Goal: Transaction & Acquisition: Purchase product/service

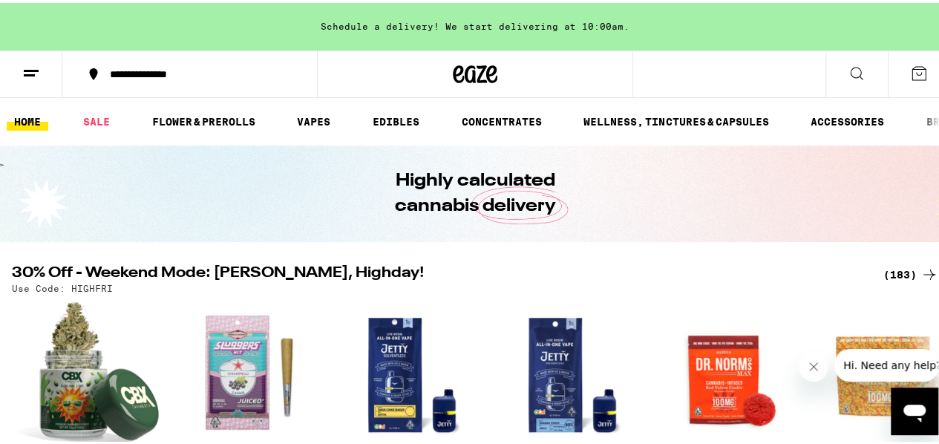
click at [897, 270] on div "(183)" at bounding box center [910, 272] width 55 height 18
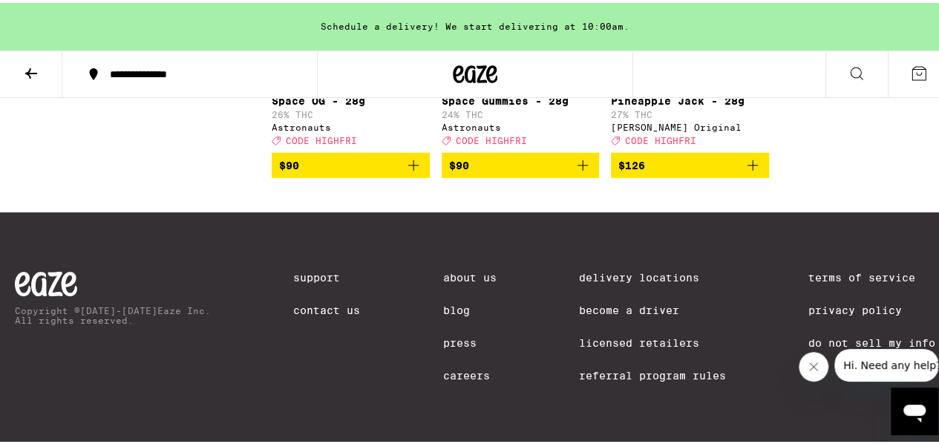
scroll to position [13402, 0]
click at [380, 171] on span "$90" at bounding box center [350, 163] width 143 height 18
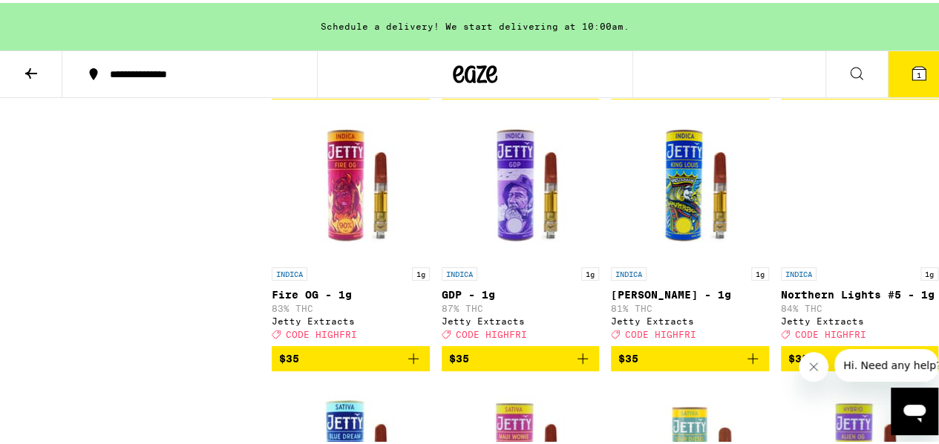
scroll to position [9840, 0]
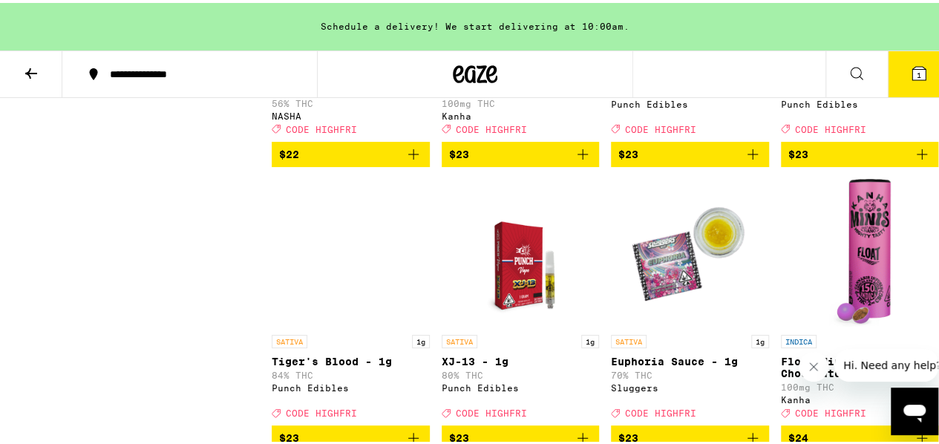
scroll to position [7469, 0]
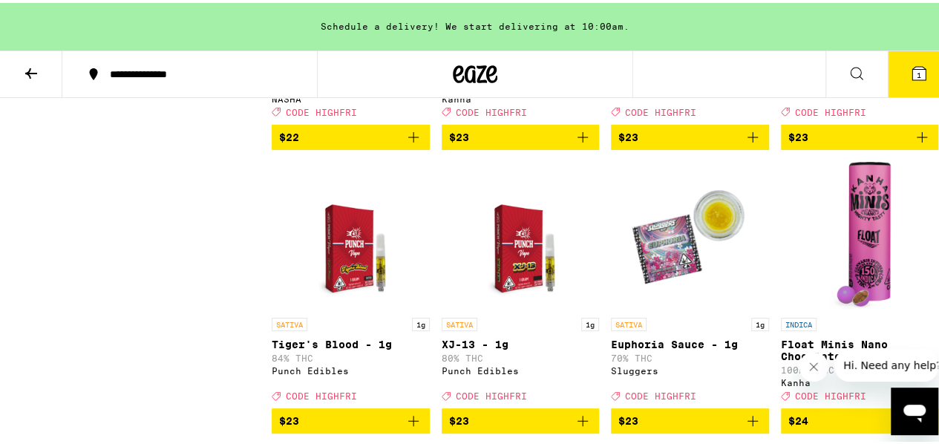
click at [834, 64] on p "Super Sour Diesel - 1g" at bounding box center [860, 58] width 158 height 12
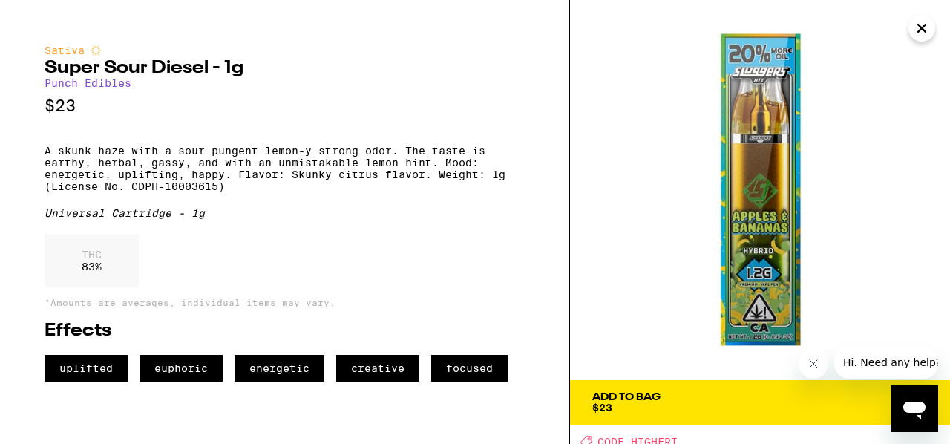
click at [917, 27] on icon "Close" at bounding box center [922, 28] width 18 height 22
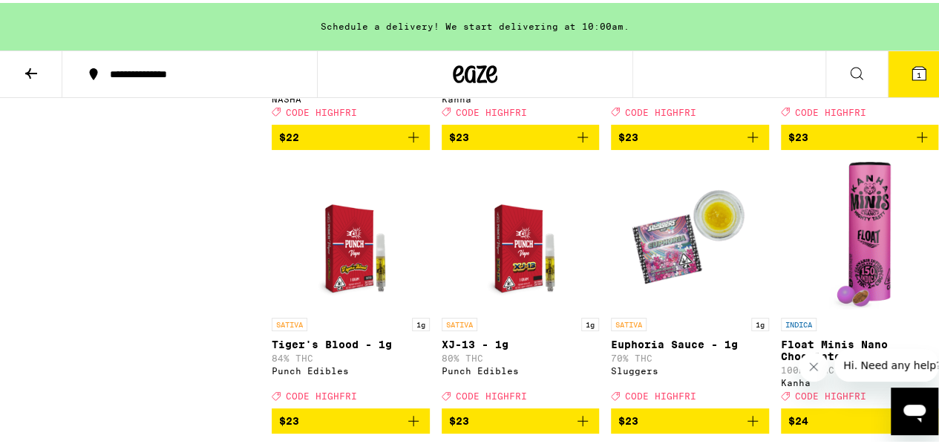
click at [843, 143] on span "$23" at bounding box center [859, 134] width 143 height 18
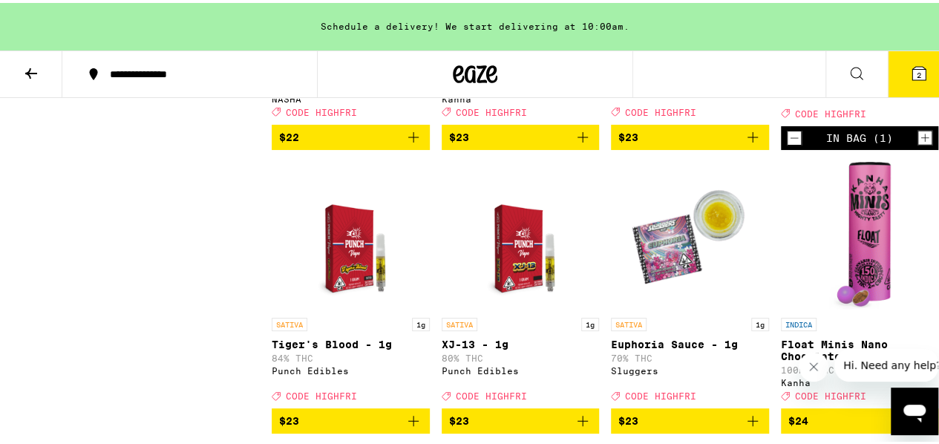
click at [917, 74] on span "2" at bounding box center [919, 72] width 4 height 9
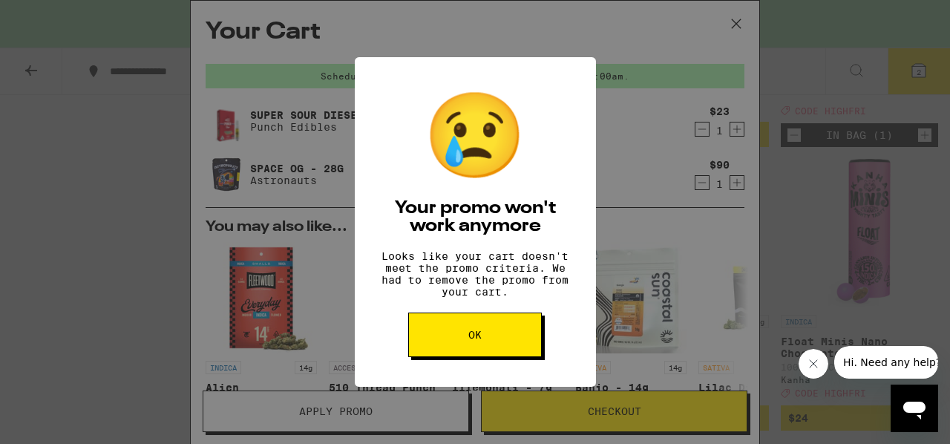
click at [513, 353] on button "OK" at bounding box center [475, 335] width 134 height 45
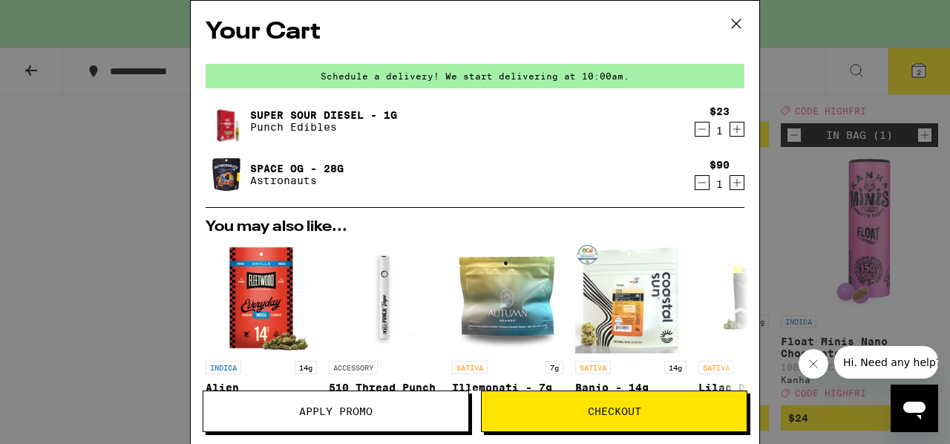
click at [396, 411] on span "Apply Promo" at bounding box center [335, 411] width 265 height 10
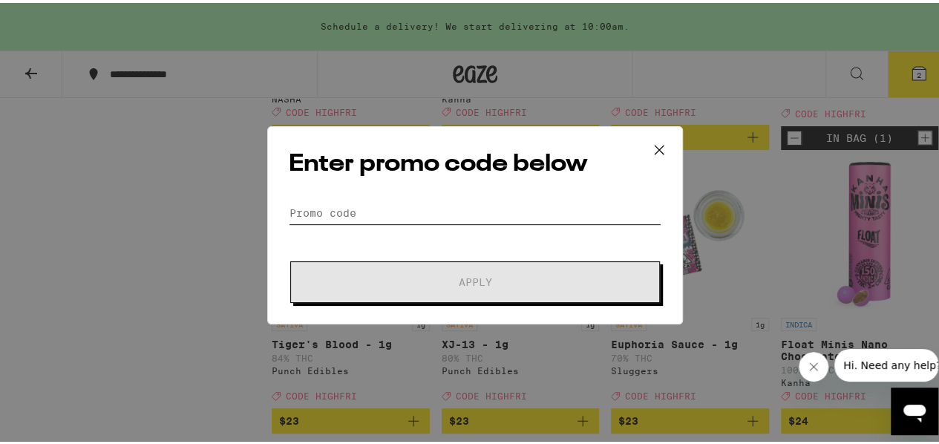
click at [453, 206] on input "Promo Code" at bounding box center [475, 210] width 373 height 22
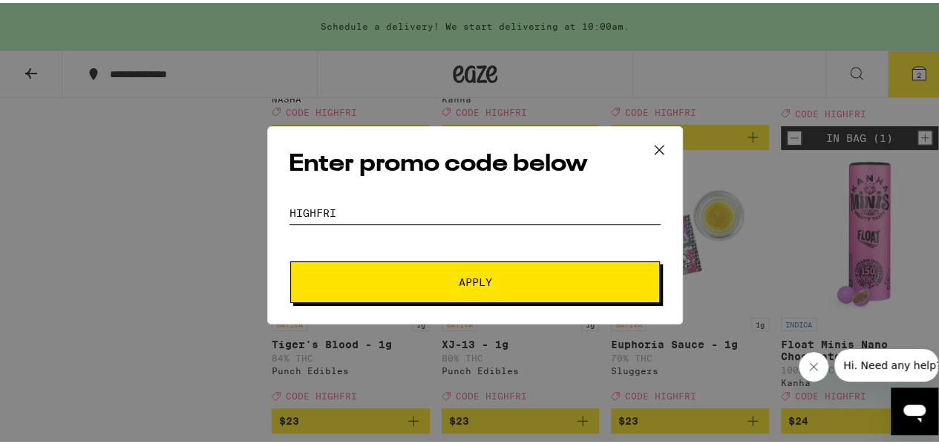
type input "highfri"
click at [484, 292] on button "Apply" at bounding box center [475, 279] width 370 height 42
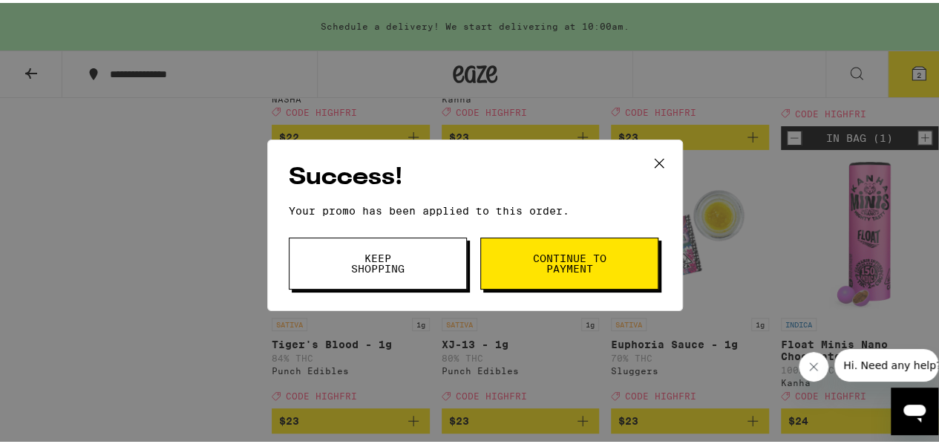
click at [561, 255] on span "Continue to payment" at bounding box center [569, 260] width 76 height 21
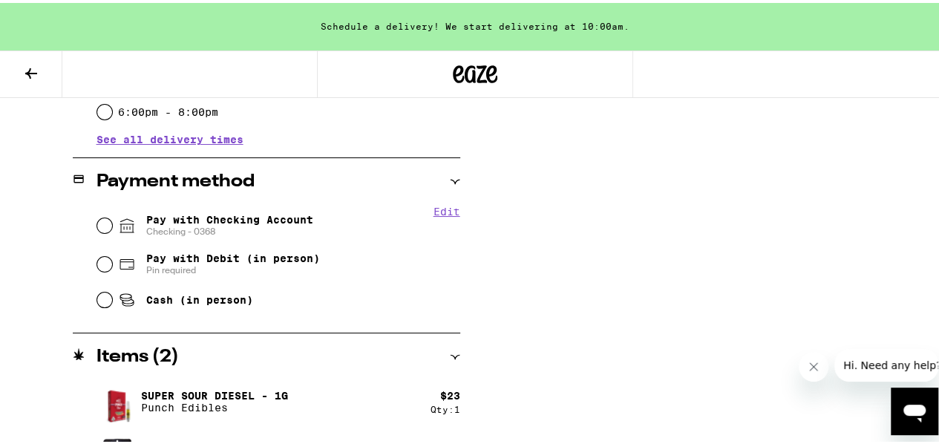
scroll to position [551, 0]
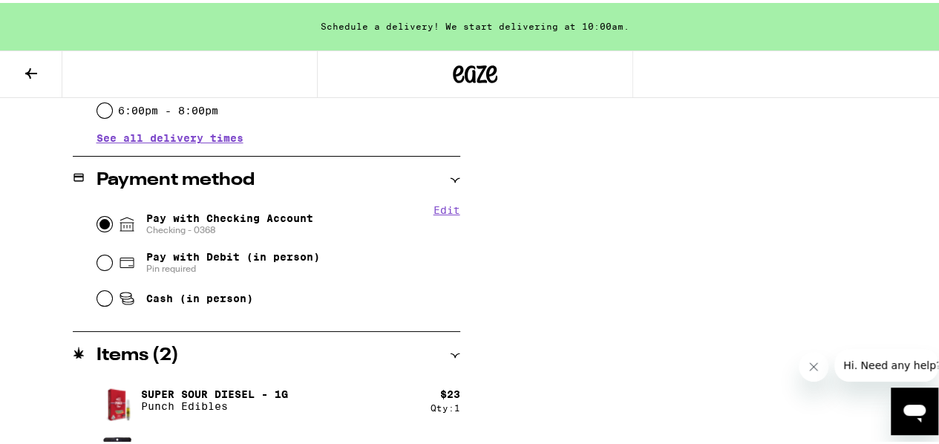
click at [103, 222] on input "Pay with Checking Account Checking - 0368" at bounding box center [104, 221] width 15 height 15
radio input "true"
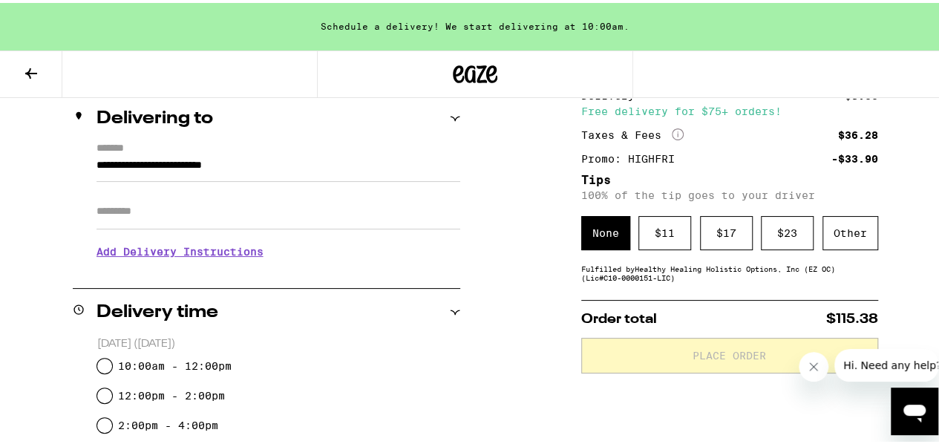
scroll to position [178, 0]
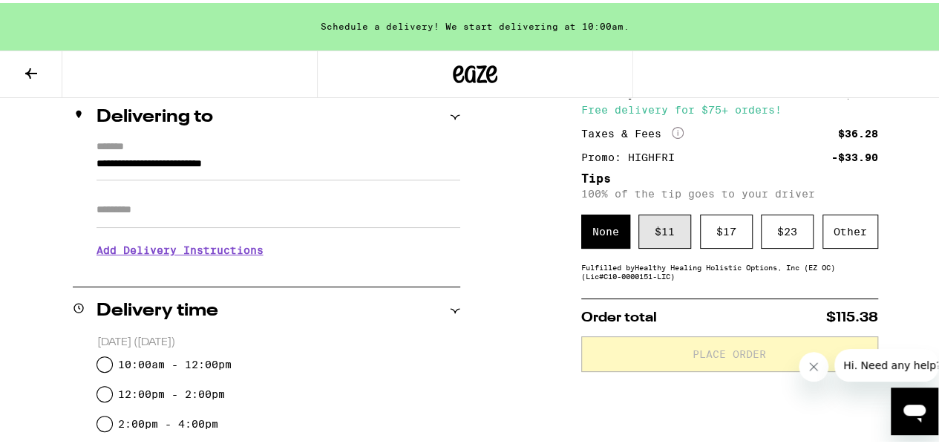
click at [658, 234] on div "$ 11" at bounding box center [664, 229] width 53 height 34
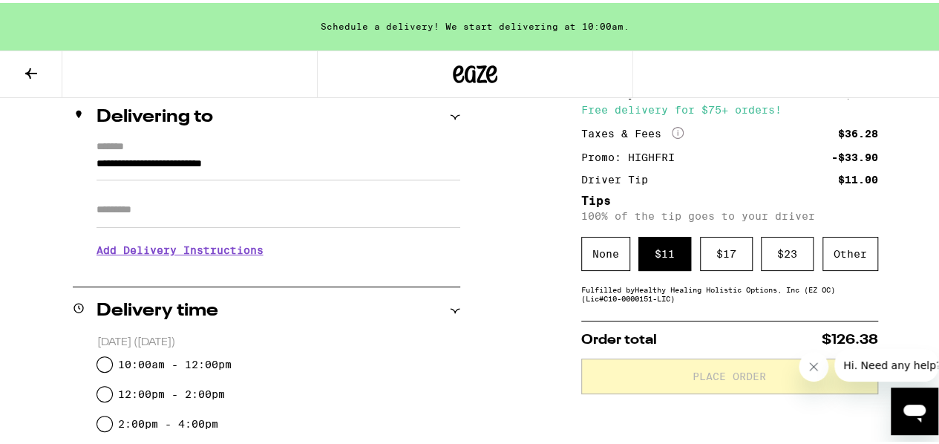
click at [359, 150] on label "*******" at bounding box center [278, 145] width 364 height 14
click at [359, 152] on input "**********" at bounding box center [278, 164] width 364 height 25
click at [105, 359] on input "10:00am - 12:00pm" at bounding box center [104, 361] width 15 height 15
radio input "true"
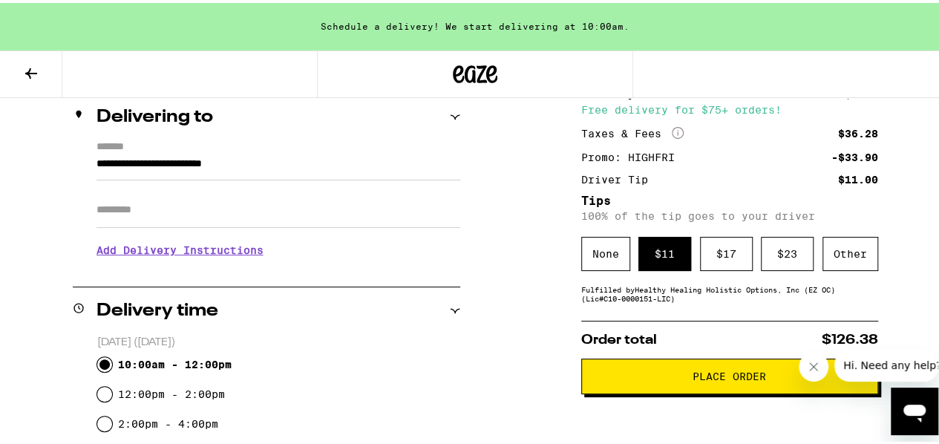
click at [729, 379] on span "Place Order" at bounding box center [729, 373] width 73 height 10
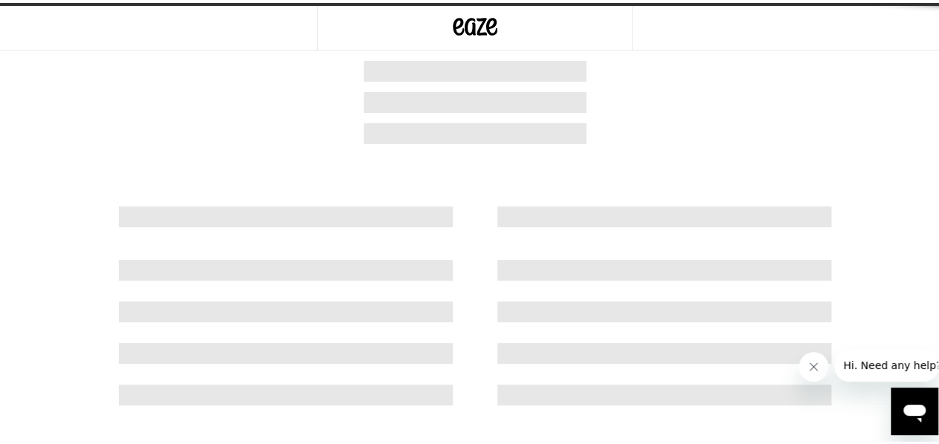
scroll to position [0, 0]
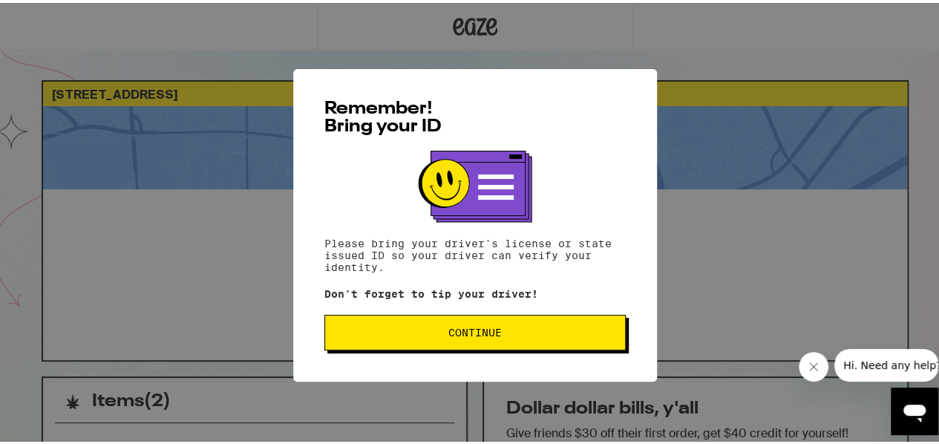
click at [575, 335] on span "Continue" at bounding box center [475, 329] width 276 height 10
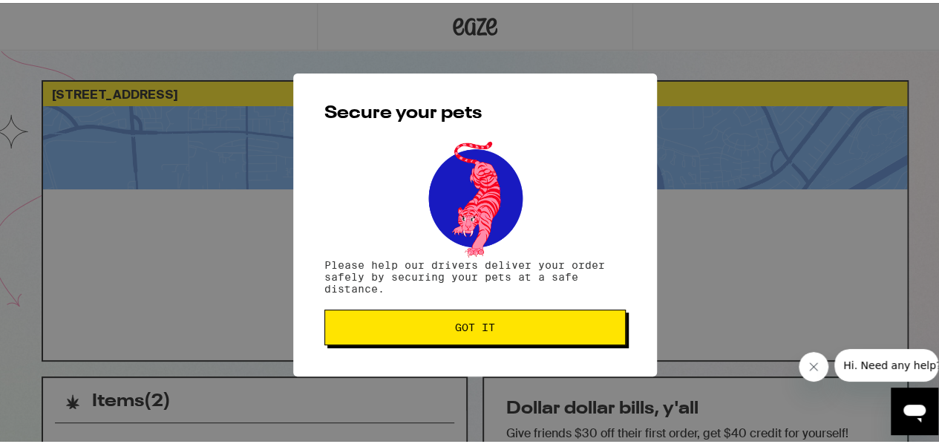
click at [576, 329] on span "Got it" at bounding box center [475, 324] width 276 height 10
